Goal: Information Seeking & Learning: Learn about a topic

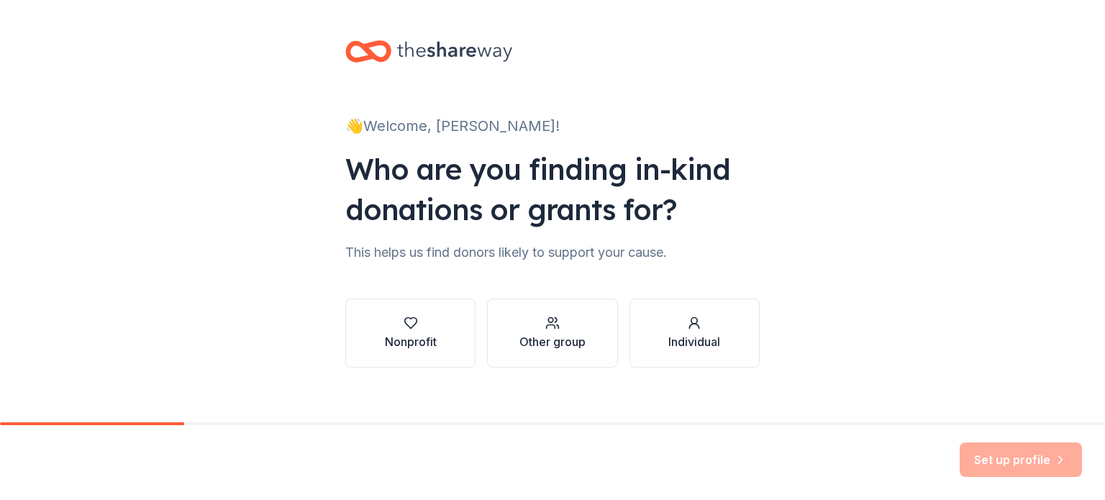
click at [173, 96] on div "👋 Welcome, Danielle! Who are you finding in-kind donations or grants for? This …" at bounding box center [552, 218] width 1105 height 437
click at [388, 343] on div "Nonprofit" at bounding box center [411, 341] width 52 height 17
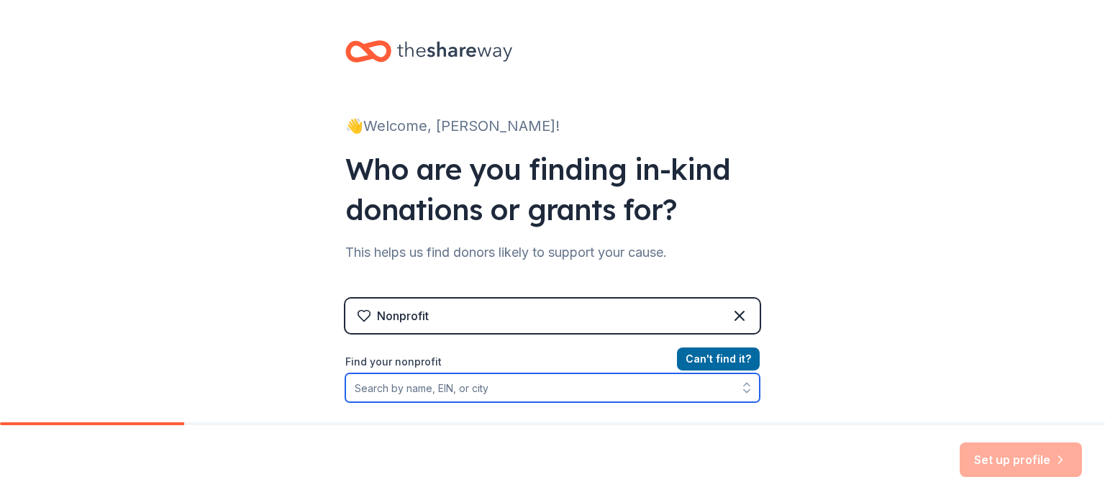
click at [446, 389] on input "Find your nonprofit" at bounding box center [552, 387] width 414 height 29
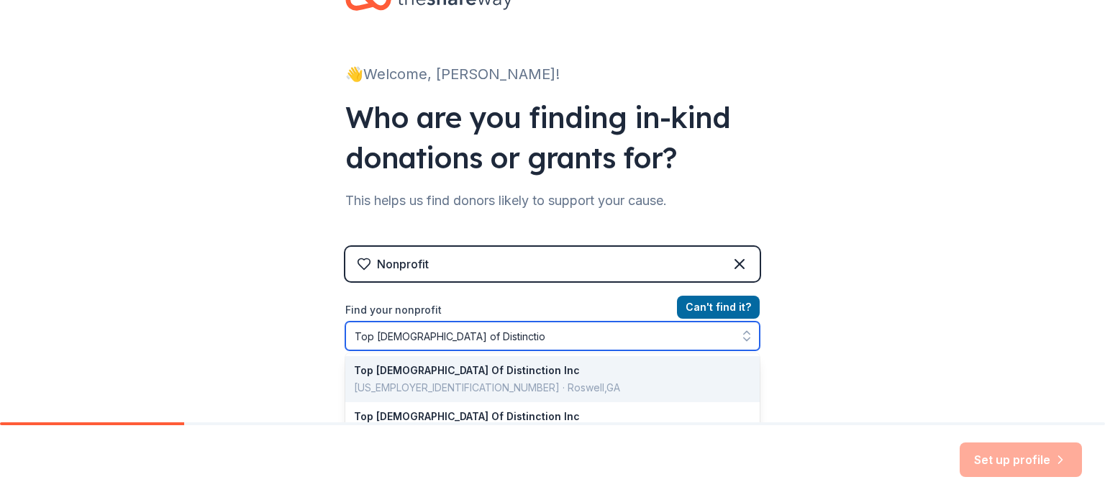
type input "Top Ladies of Distinction"
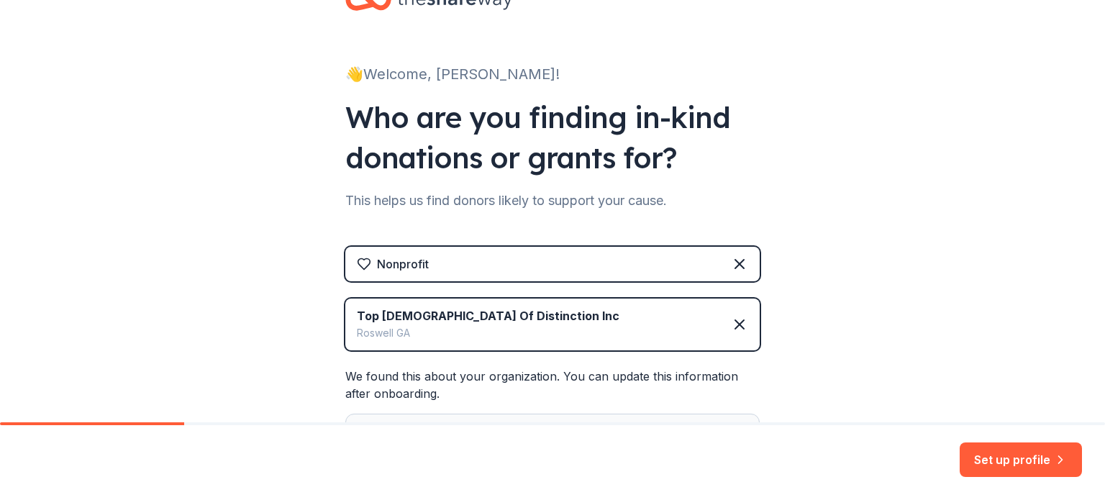
click at [426, 329] on div "Roswell GA" at bounding box center [488, 332] width 263 height 17
click at [732, 331] on icon at bounding box center [739, 324] width 17 height 17
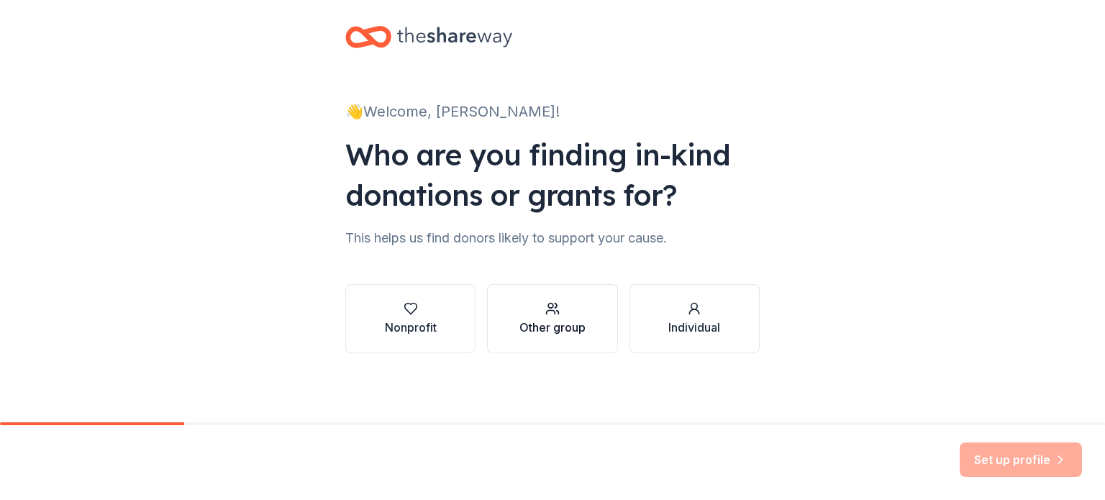
scroll to position [14, 0]
click at [401, 318] on div "Nonprofit" at bounding box center [411, 318] width 52 height 35
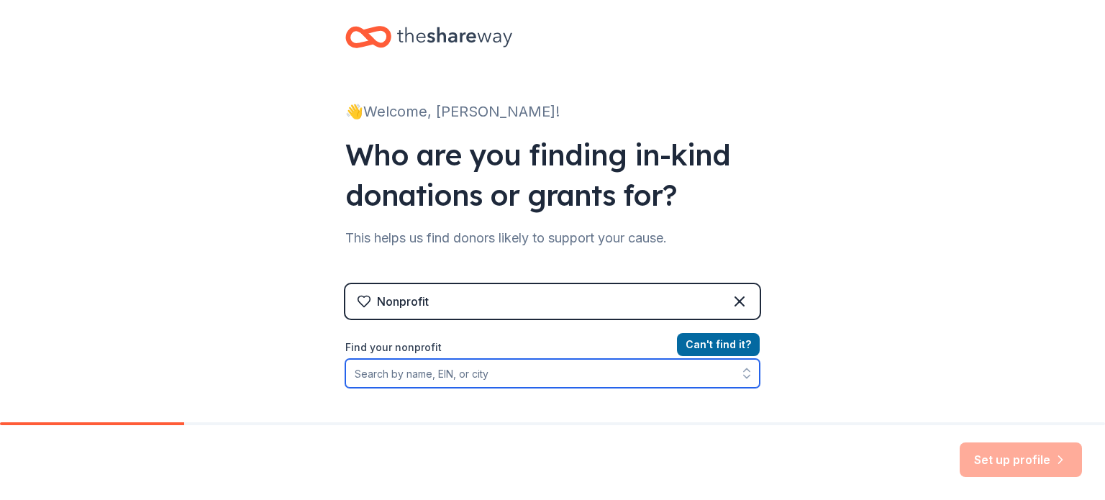
click at [430, 373] on input "Find your nonprofit" at bounding box center [552, 373] width 414 height 29
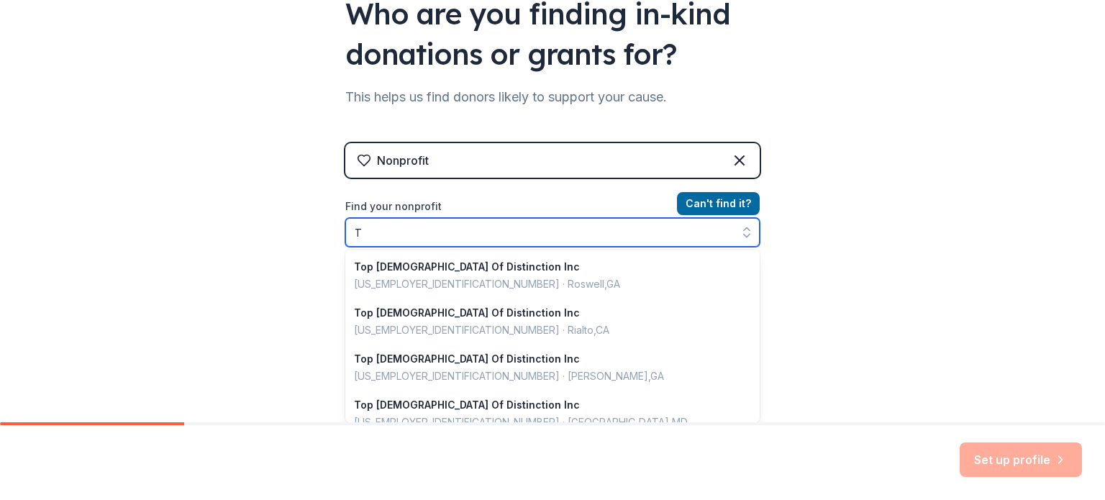
scroll to position [1016, 0]
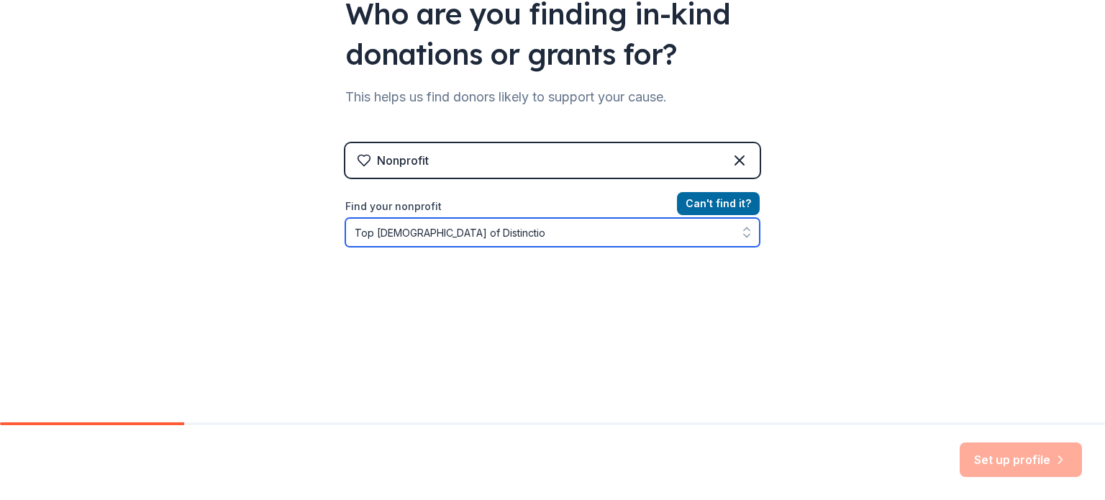
type input "Top Ladies of Distinction"
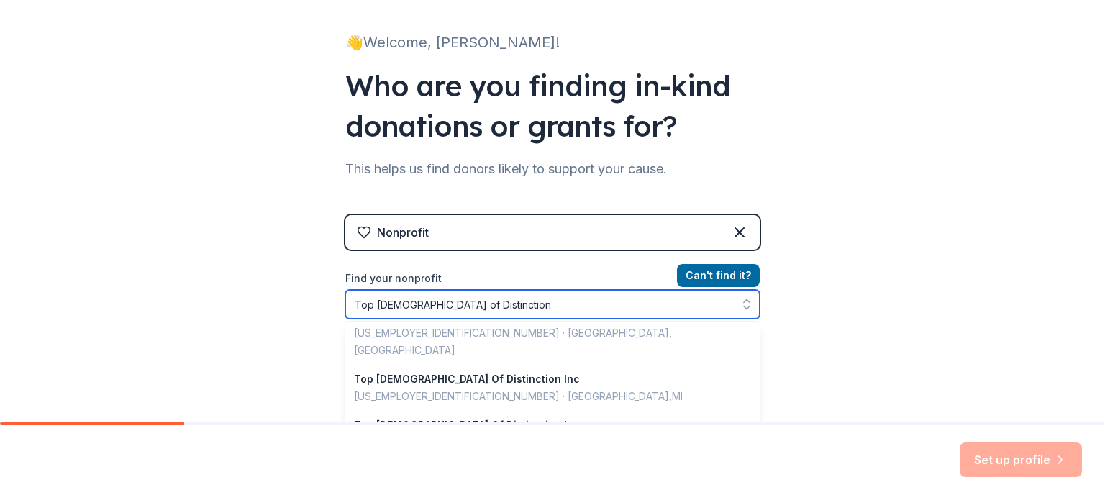
scroll to position [647, 0]
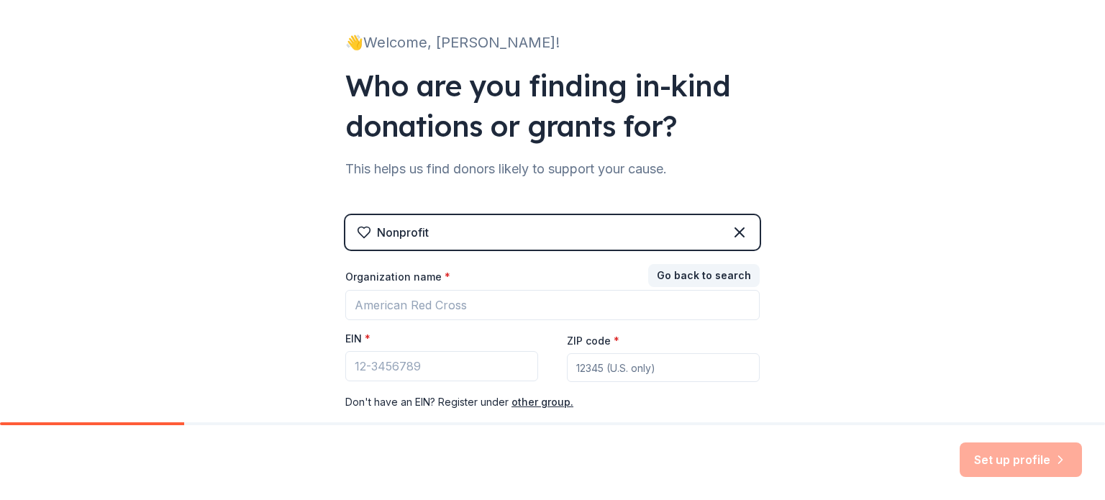
click at [598, 369] on input "ZIP code *" at bounding box center [663, 367] width 193 height 29
click at [379, 359] on input "EIN *" at bounding box center [441, 366] width 193 height 30
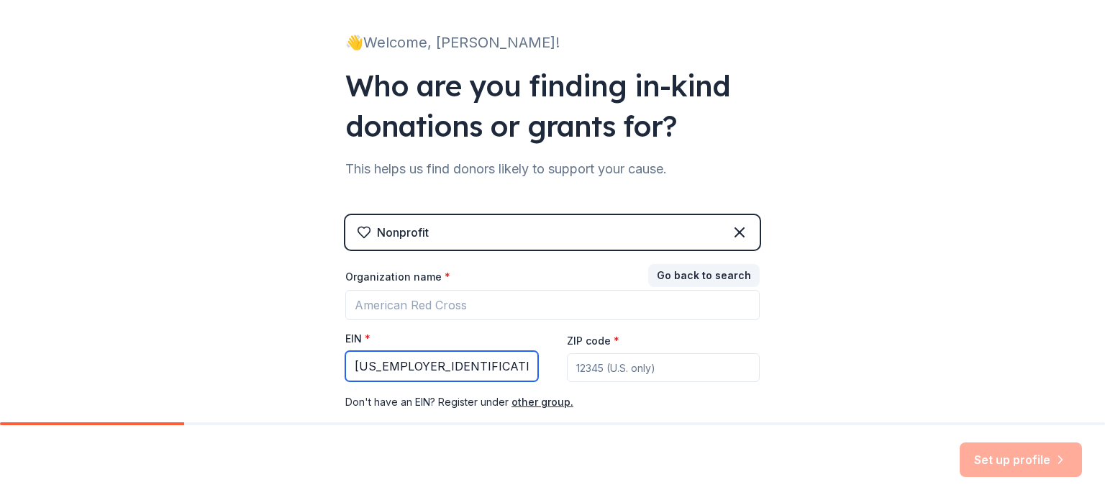
type input "36-3729152"
click at [627, 373] on input "ZIP code *" at bounding box center [663, 367] width 193 height 29
type input "21216"
click at [810, 322] on div "👋 Welcome, Danielle! Who are you finding in-kind donations or grants for? This …" at bounding box center [552, 213] width 1105 height 592
click at [978, 456] on div "Set up profile" at bounding box center [1021, 459] width 122 height 35
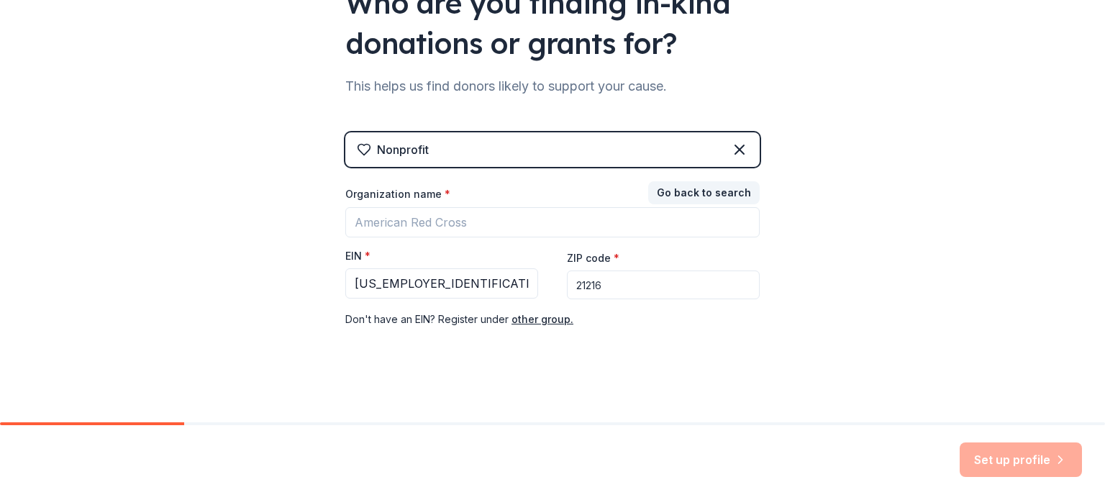
scroll to position [170, 0]
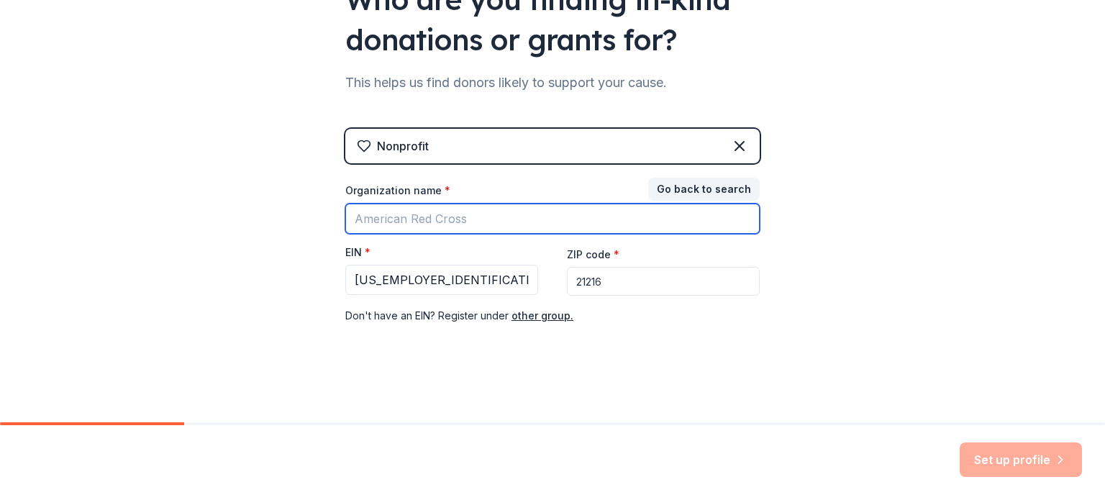
click at [544, 212] on input "Organization name *" at bounding box center [552, 219] width 414 height 30
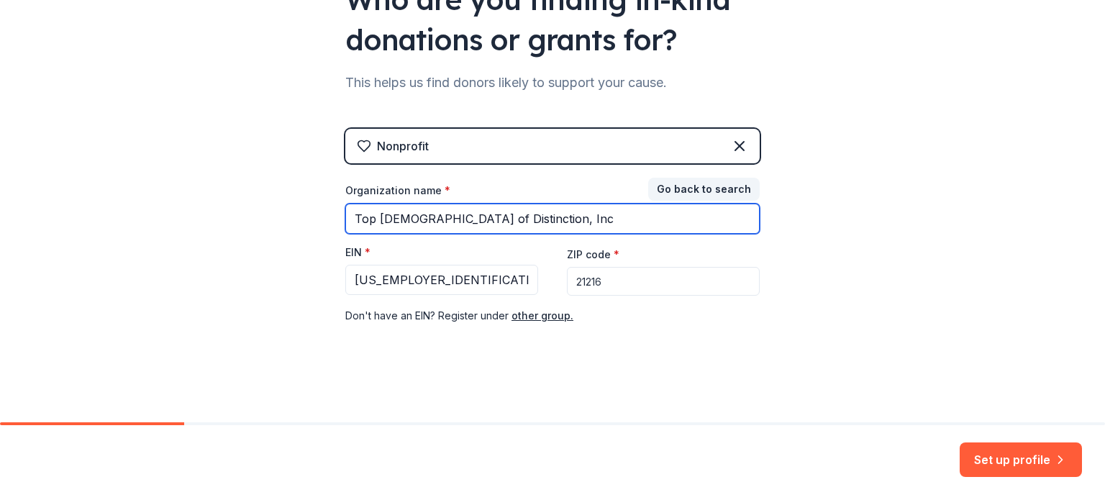
type input "Top Ladies of Distinction, Inc"
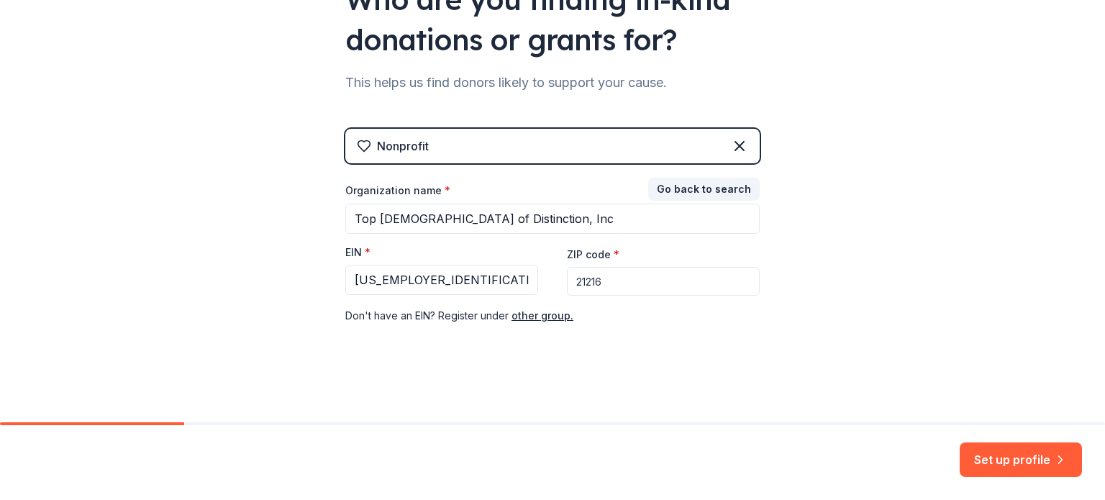
click at [660, 363] on div "👋 Welcome, Danielle! Who are you finding in-kind donations or grants for? This …" at bounding box center [552, 126] width 460 height 592
click at [1017, 458] on button "Set up profile" at bounding box center [1021, 459] width 122 height 35
click at [1016, 459] on div "Set up profile" at bounding box center [1021, 459] width 122 height 35
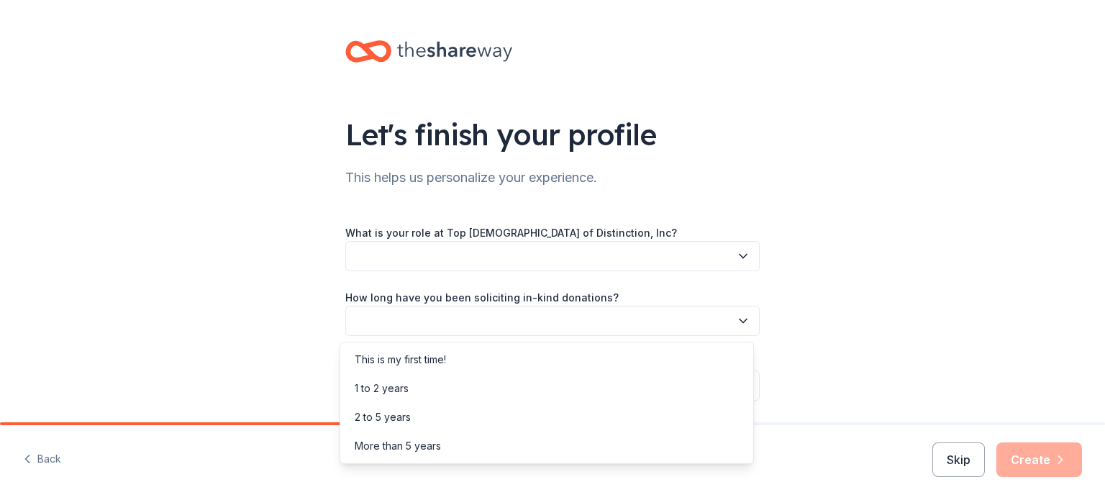
click at [552, 309] on button "button" at bounding box center [552, 321] width 414 height 30
click at [383, 383] on div "1 to 2 years" at bounding box center [382, 388] width 54 height 17
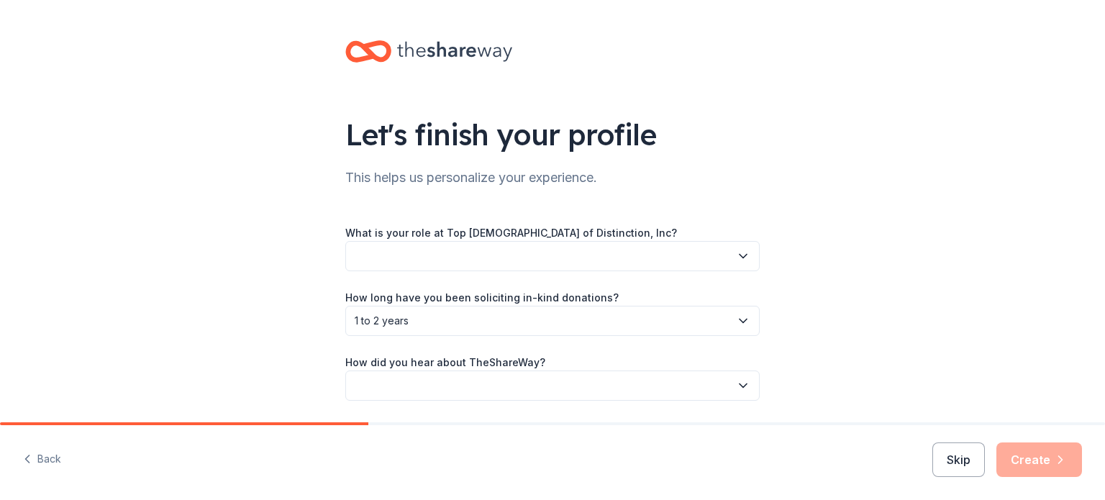
click at [383, 384] on button "button" at bounding box center [552, 385] width 414 height 30
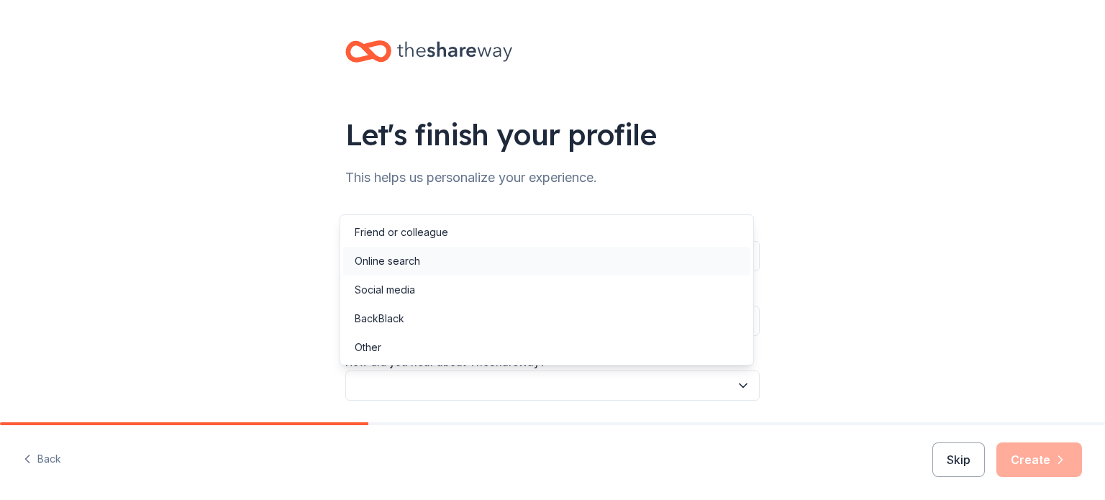
click at [386, 258] on div "Online search" at bounding box center [387, 260] width 65 height 17
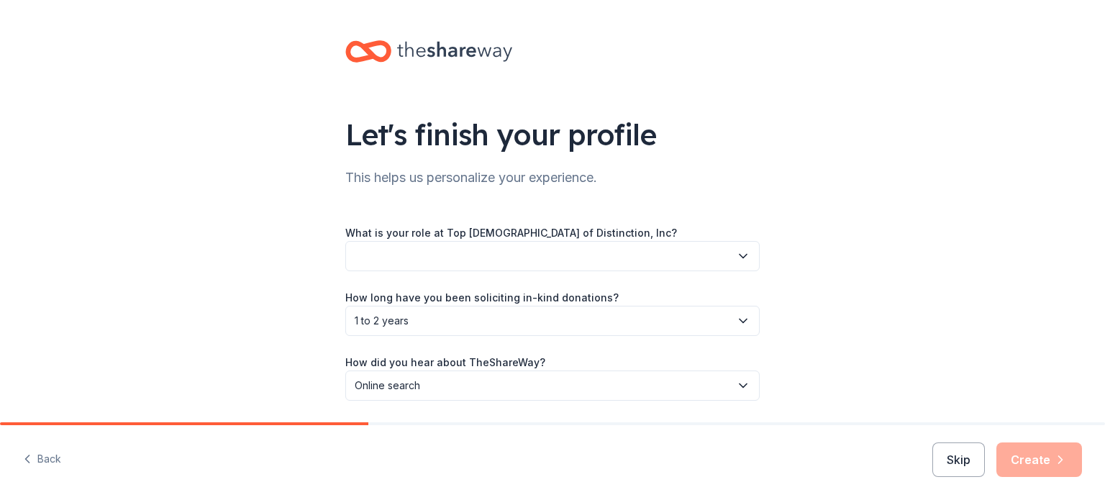
click at [388, 247] on button "button" at bounding box center [552, 256] width 414 height 30
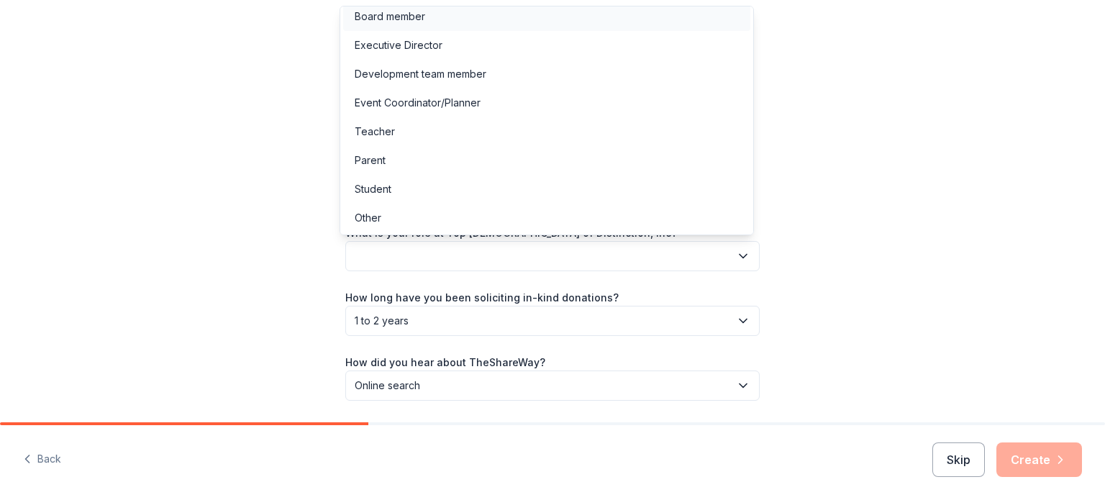
click at [403, 9] on div "Board member" at bounding box center [546, 16] width 407 height 29
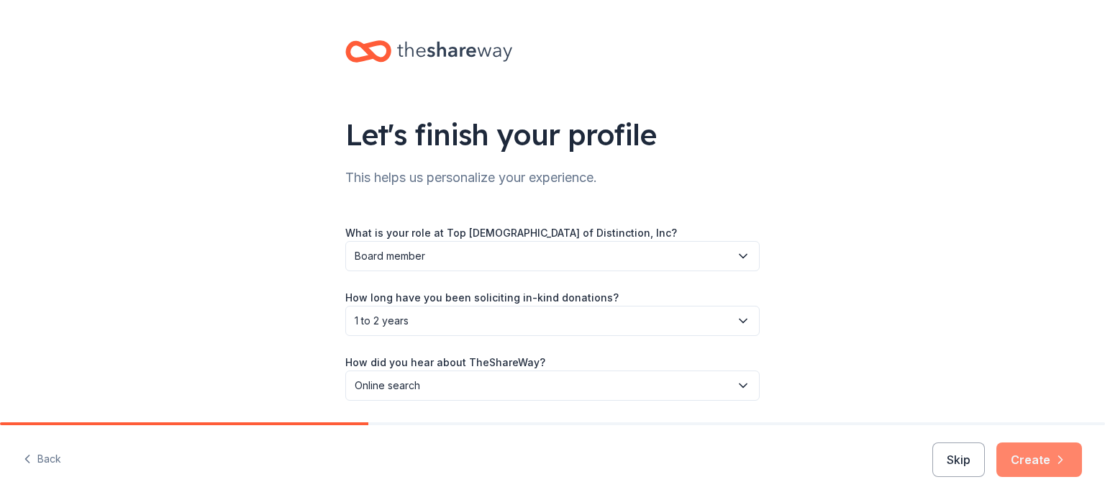
click at [1040, 462] on button "Create" at bounding box center [1039, 459] width 86 height 35
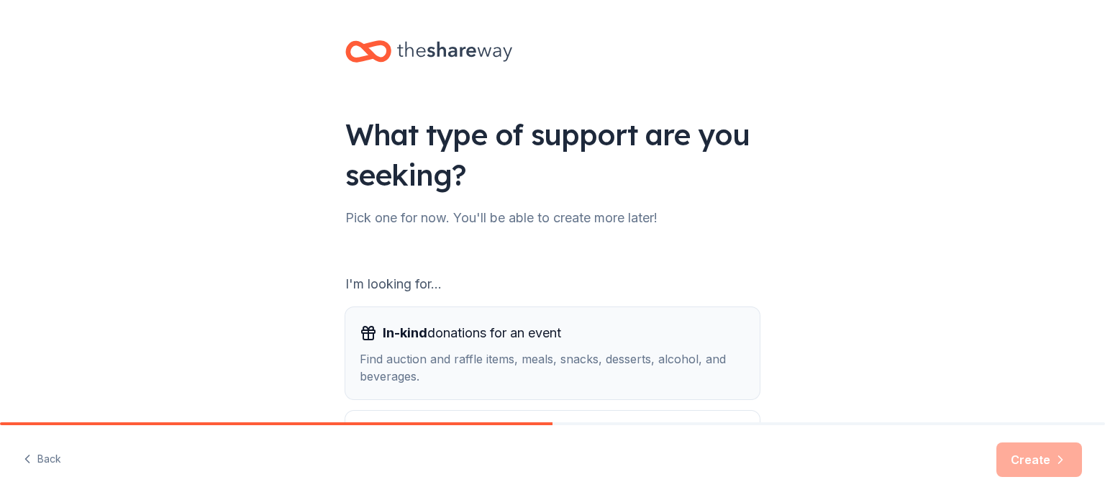
click at [492, 342] on span "In-kind donations for an event" at bounding box center [472, 333] width 178 height 23
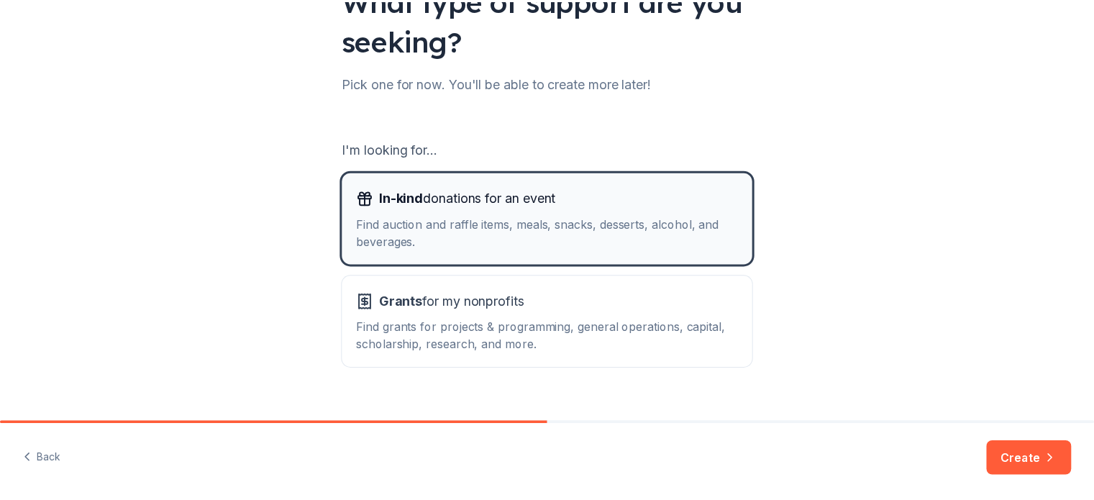
scroll to position [144, 0]
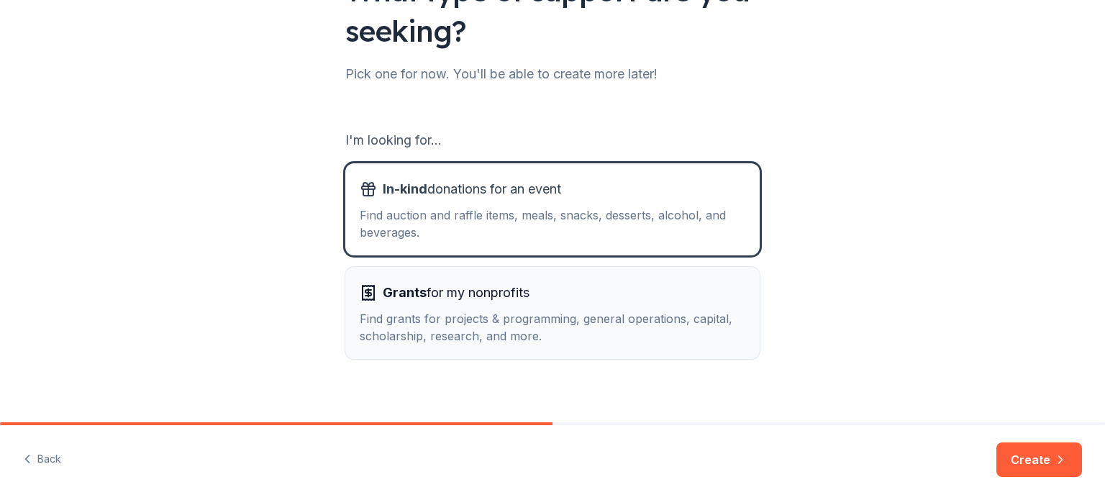
click at [449, 294] on span "Grants for my nonprofits" at bounding box center [456, 292] width 147 height 23
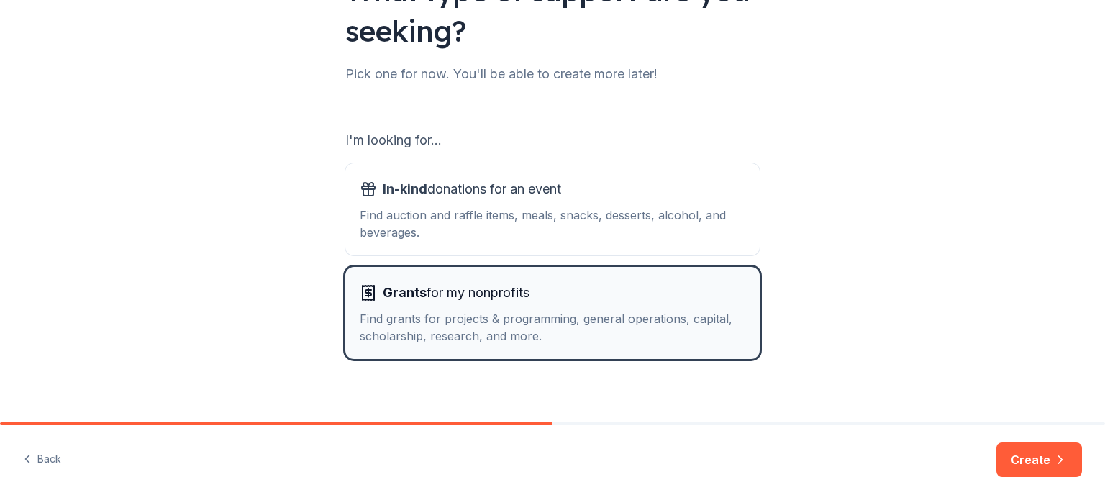
click at [532, 333] on div "Find grants for projects & programming, general operations, capital, scholarshi…" at bounding box center [553, 327] width 386 height 35
click at [1046, 454] on button "Create" at bounding box center [1039, 459] width 86 height 35
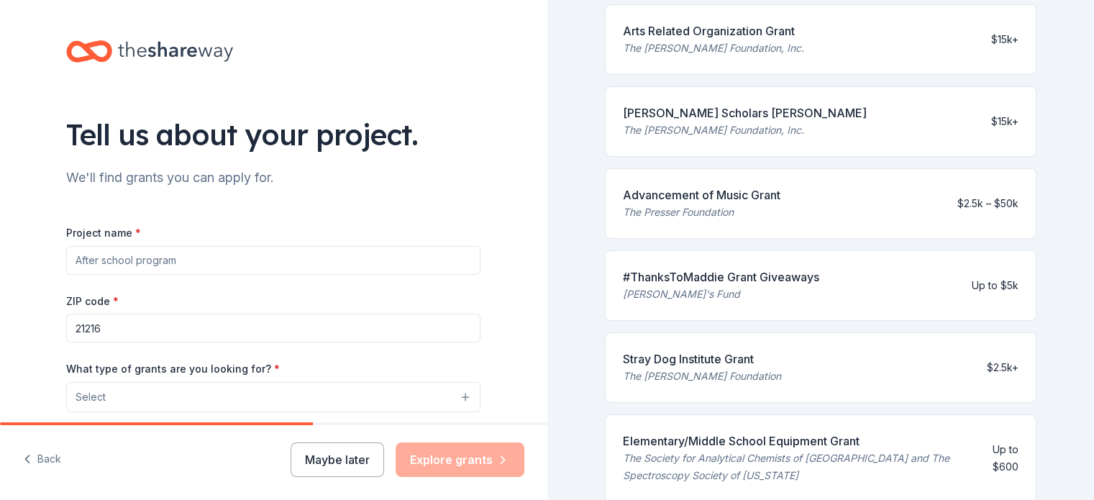
scroll to position [360, 0]
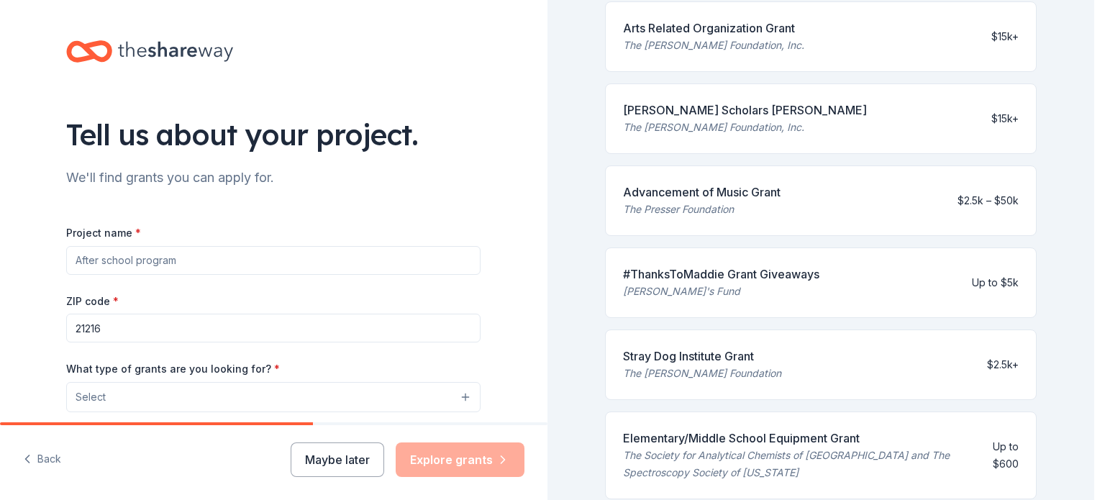
click at [152, 402] on button "Select" at bounding box center [273, 397] width 414 height 30
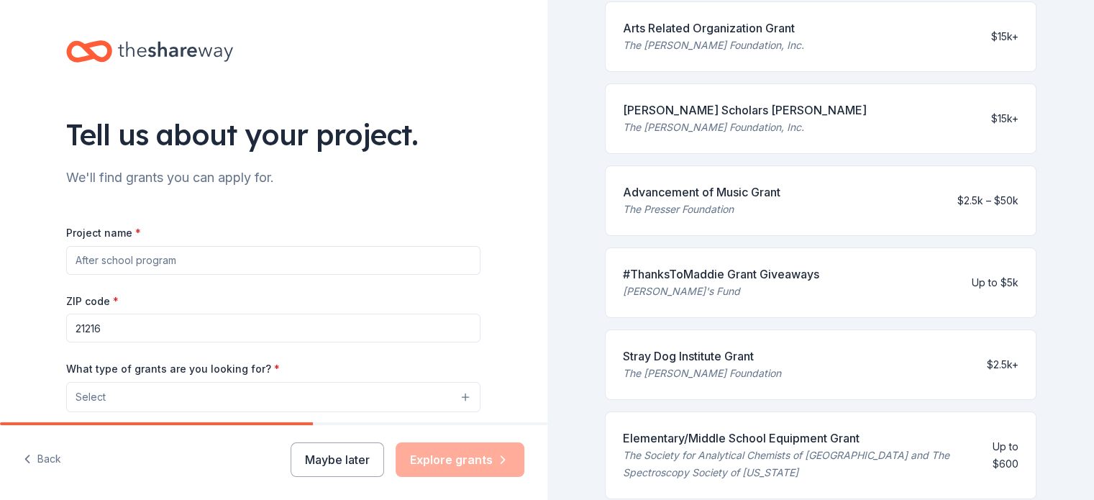
click at [458, 399] on button "Select" at bounding box center [273, 397] width 414 height 30
click at [141, 260] on input "Project name *" at bounding box center [273, 260] width 414 height 29
click at [312, 463] on button "Maybe later" at bounding box center [338, 459] width 94 height 35
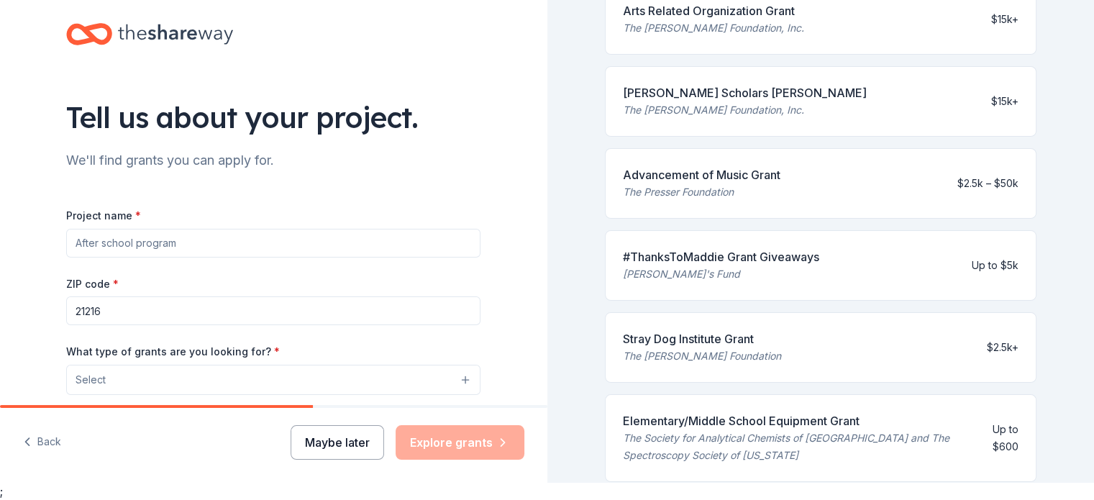
click at [331, 446] on button "Maybe later" at bounding box center [338, 442] width 94 height 35
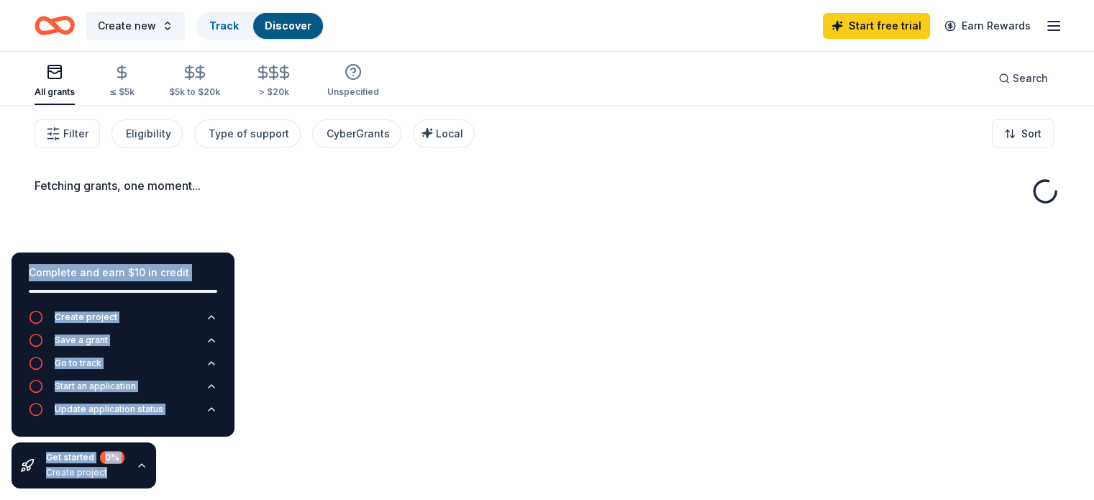
drag, startPoint x: 535, startPoint y: 227, endPoint x: 551, endPoint y: 261, distance: 38.0
click at [449, 314] on div "Fetching grants, one moment..." at bounding box center [547, 355] width 1094 height 500
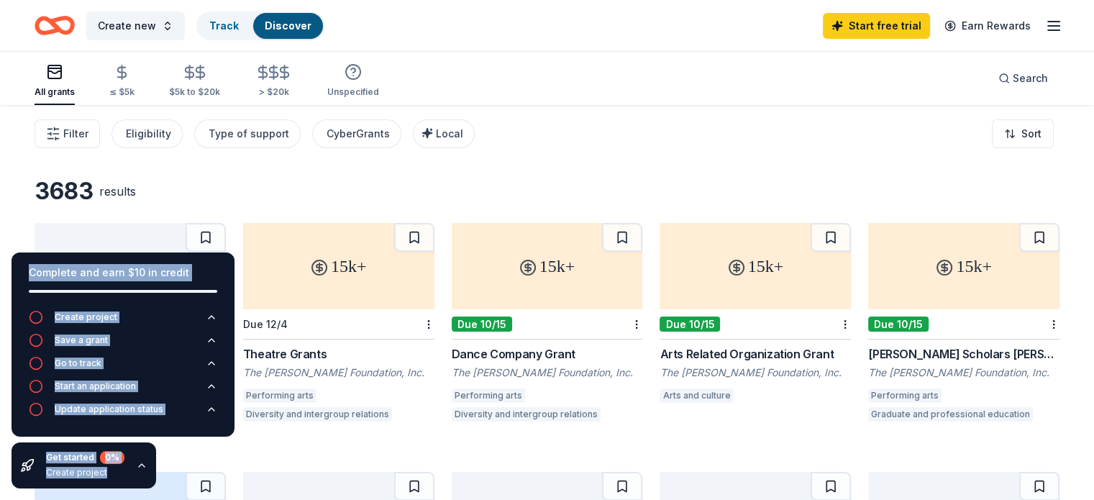
click at [604, 129] on div "Filter Eligibility Type of support CyberGrants Local Sort" at bounding box center [547, 134] width 1094 height 58
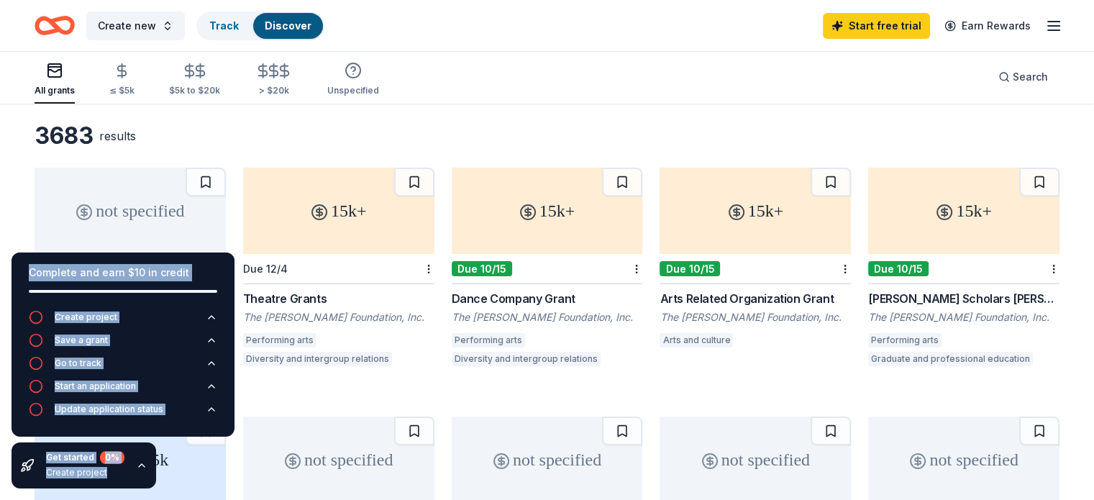
scroll to position [144, 0]
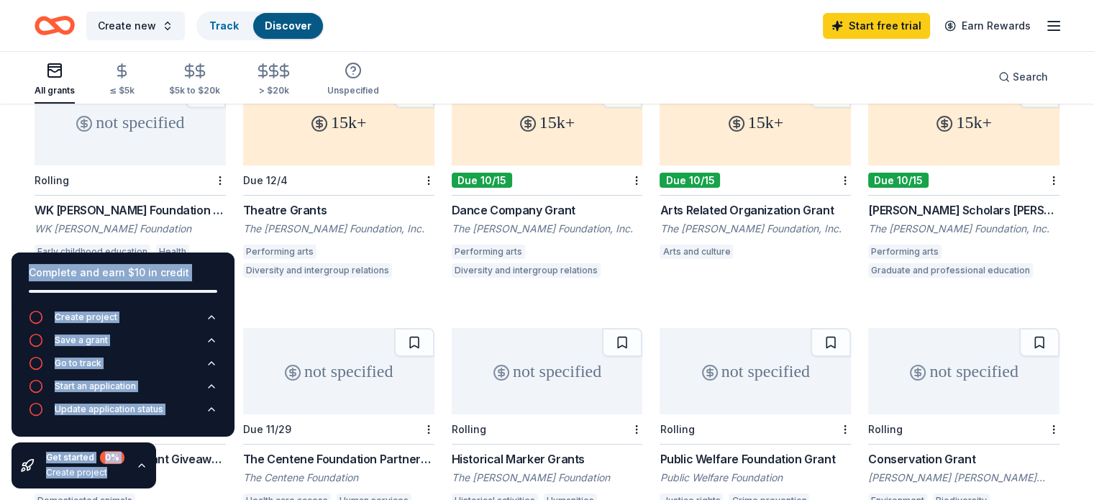
click at [88, 258] on div "Complete and earn $10 in credit" at bounding box center [123, 281] width 223 height 58
click at [206, 284] on div "Complete and earn $10 in credit" at bounding box center [123, 281] width 188 height 35
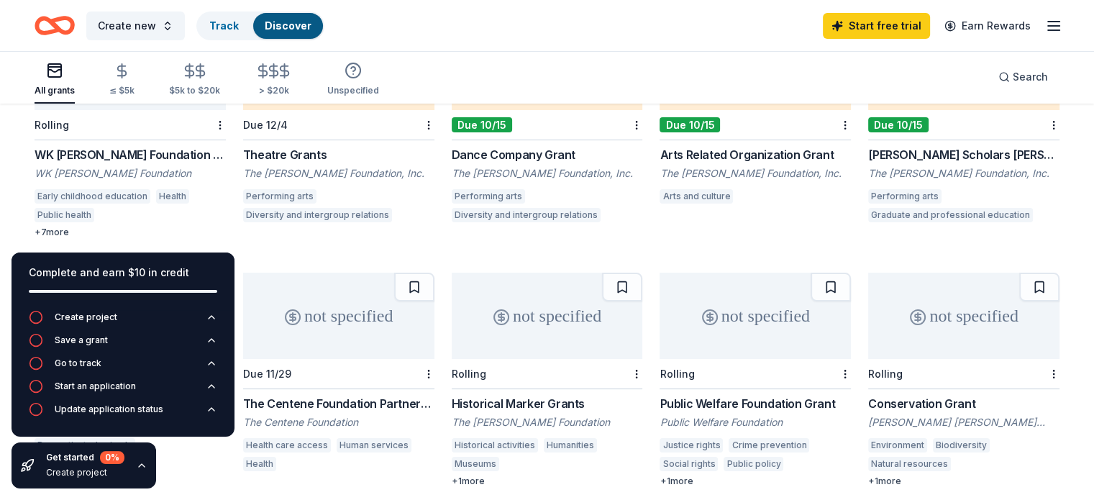
scroll to position [0, 0]
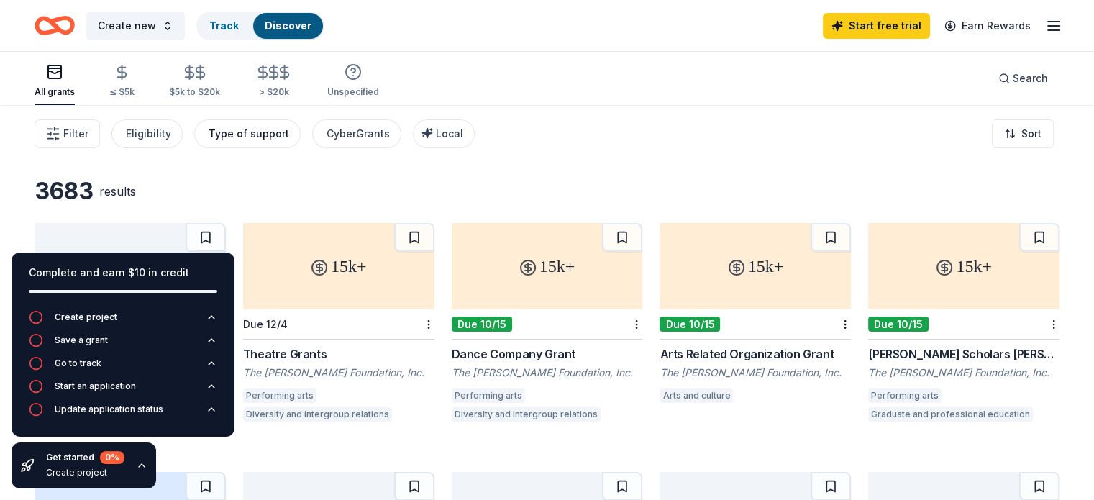
click at [287, 132] on div "Type of support" at bounding box center [249, 133] width 81 height 17
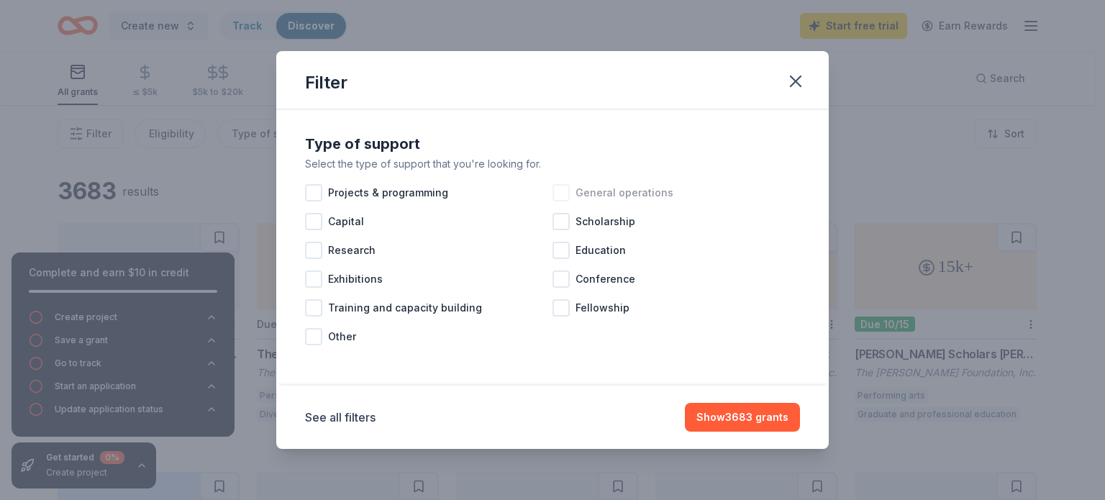
click at [558, 183] on div "General operations" at bounding box center [675, 192] width 247 height 29
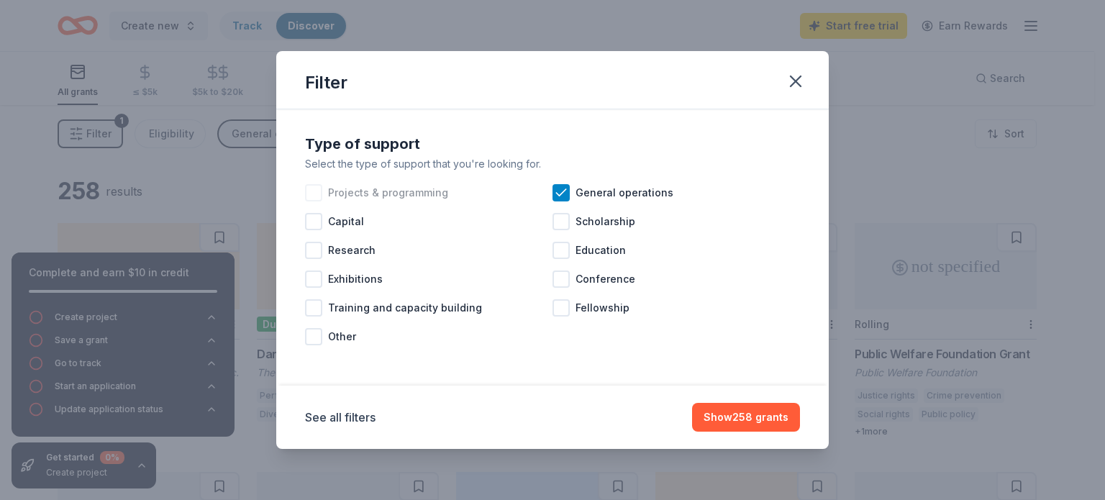
click at [334, 200] on span "Projects & programming" at bounding box center [388, 192] width 120 height 17
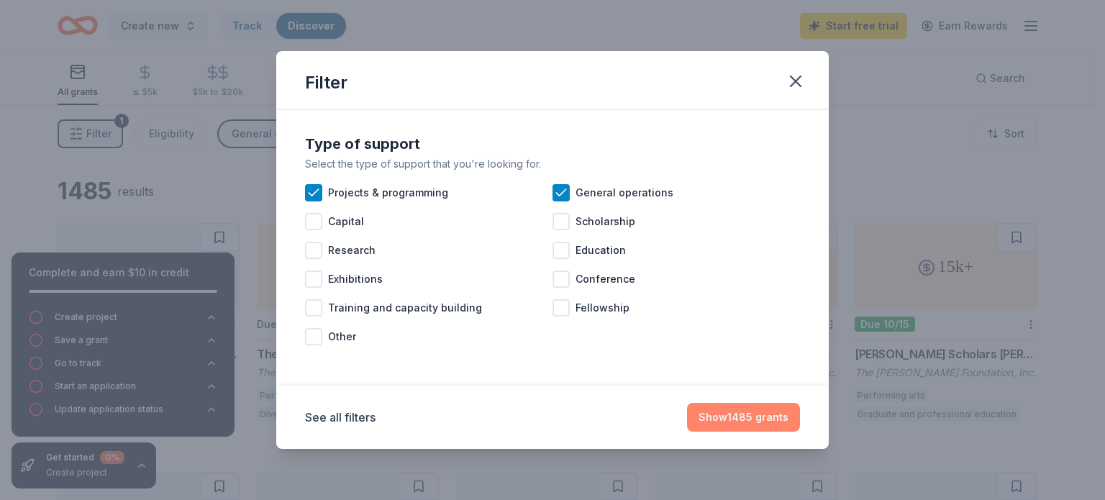
click at [755, 416] on button "Show 1485 grants" at bounding box center [743, 417] width 113 height 29
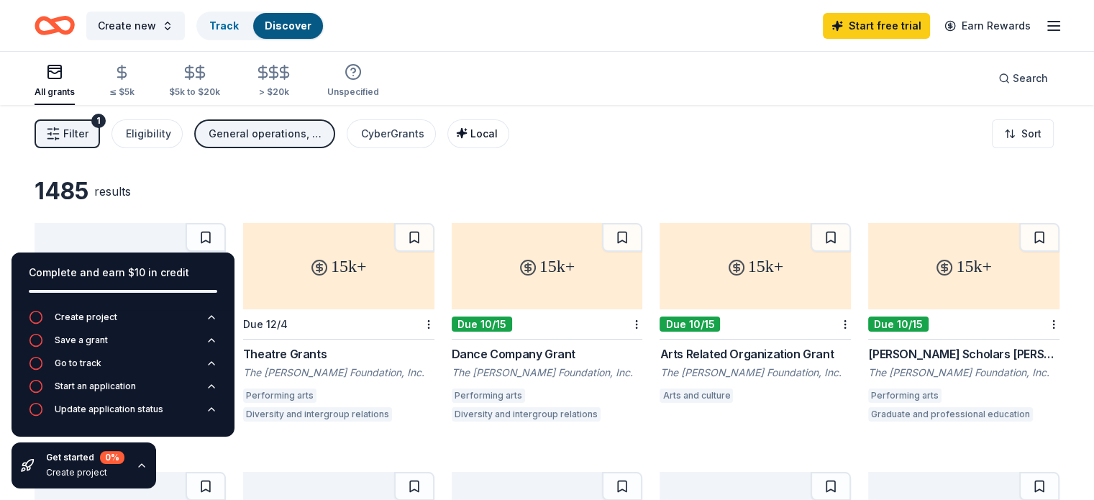
click at [498, 137] on span "Local" at bounding box center [483, 133] width 27 height 12
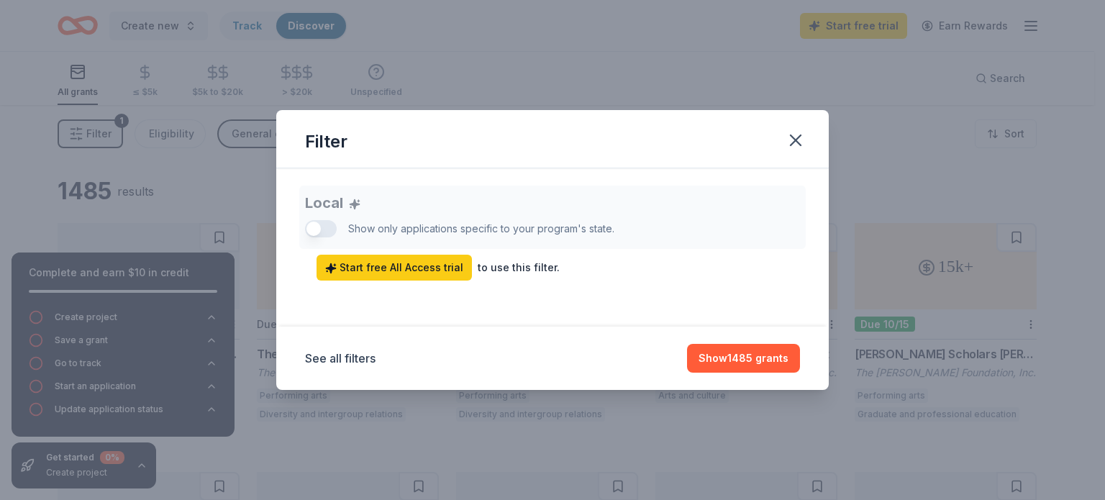
click at [325, 227] on div "Local Show only applications specific to your program's state. Start free All A…" at bounding box center [552, 233] width 495 height 95
click at [328, 229] on div "Local Show only applications specific to your program's state. Start free All A…" at bounding box center [552, 233] width 495 height 95
click at [366, 273] on span "Start free All Access trial" at bounding box center [394, 267] width 138 height 17
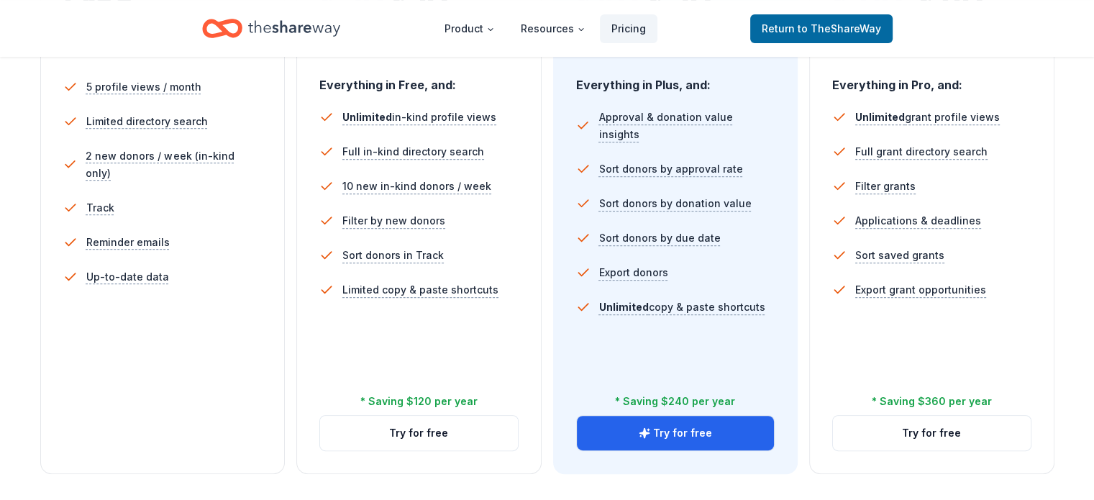
scroll to position [432, 0]
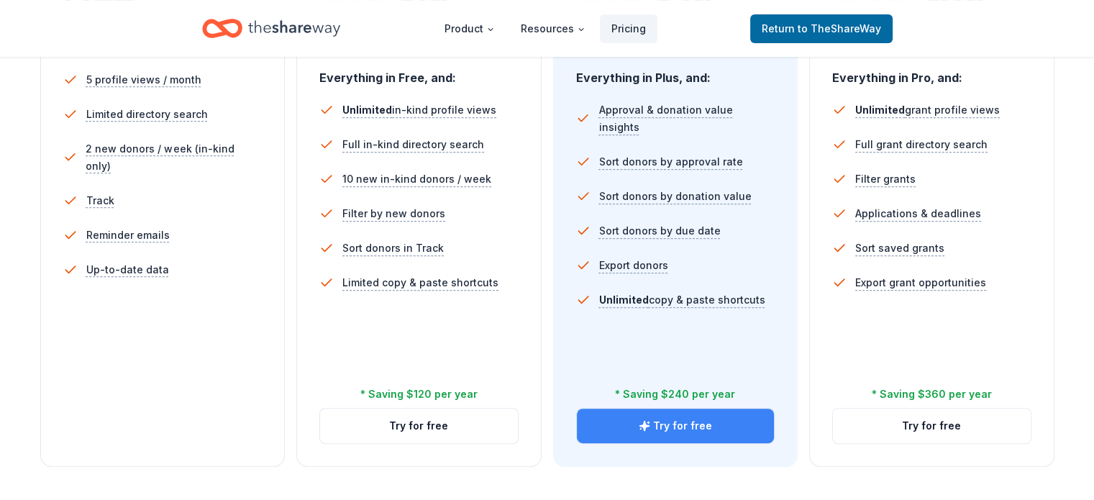
click at [640, 420] on icon "button" at bounding box center [645, 426] width 12 height 12
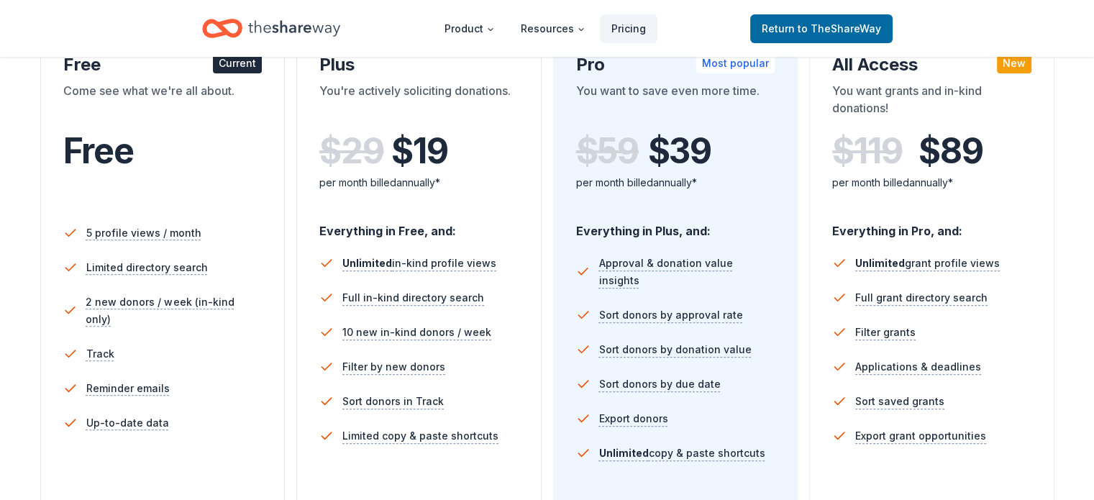
scroll to position [288, 0]
